Goal: Navigation & Orientation: Understand site structure

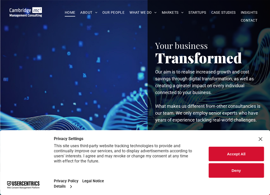
click at [235, 172] on button "Deny" at bounding box center [235, 170] width 55 height 14
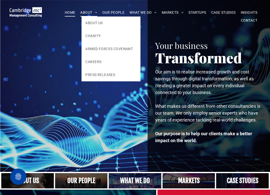
click at [84, 13] on span "ABOUT" at bounding box center [88, 13] width 17 height 8
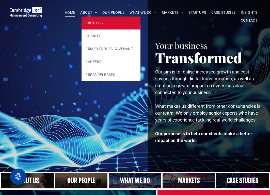
click at [95, 24] on span "ABOUT US" at bounding box center [93, 22] width 17 height 5
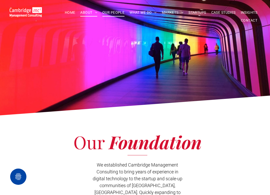
click at [109, 13] on span "OUR PEOPLE" at bounding box center [113, 13] width 22 height 8
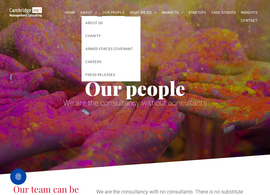
click at [85, 12] on span "ABOUT" at bounding box center [88, 13] width 17 height 8
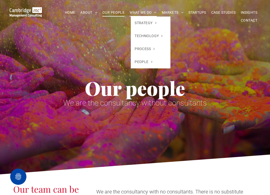
click at [139, 12] on span "WHAT WE DO" at bounding box center [142, 13] width 27 height 8
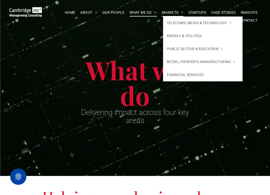
click at [174, 12] on span "MARKETS" at bounding box center [173, 13] width 22 height 8
